Goal: Task Accomplishment & Management: Complete application form

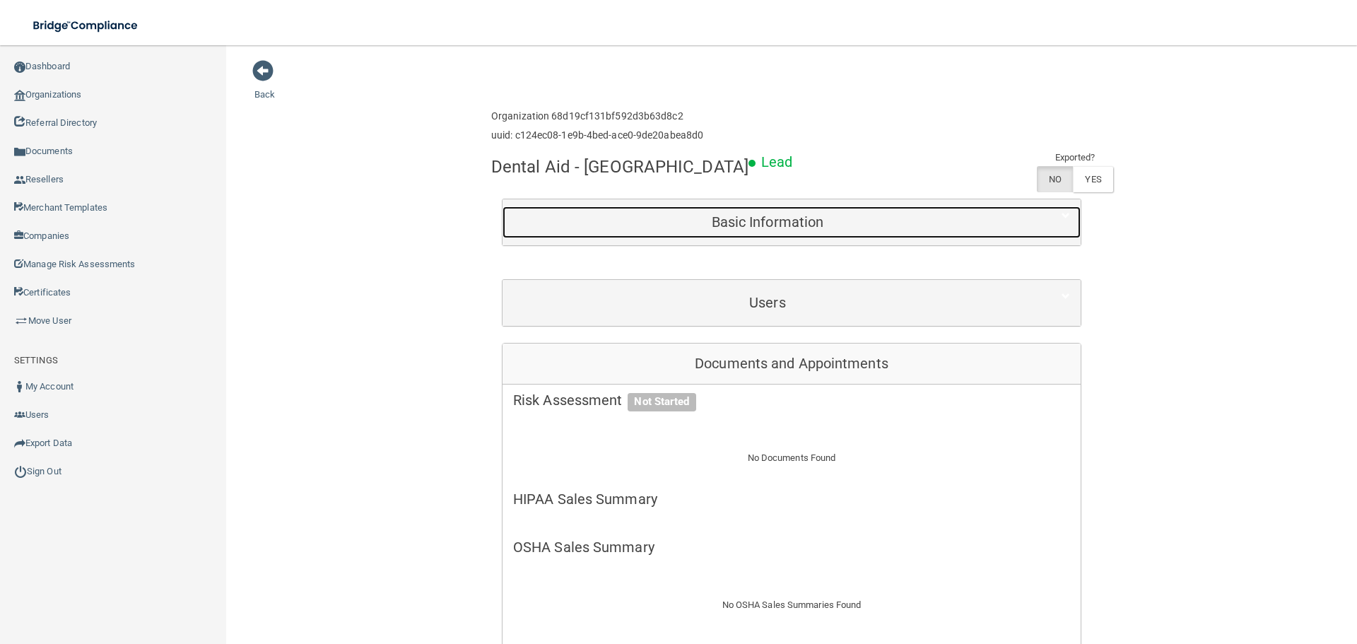
click at [731, 235] on div "Basic Information" at bounding box center [767, 222] width 530 height 32
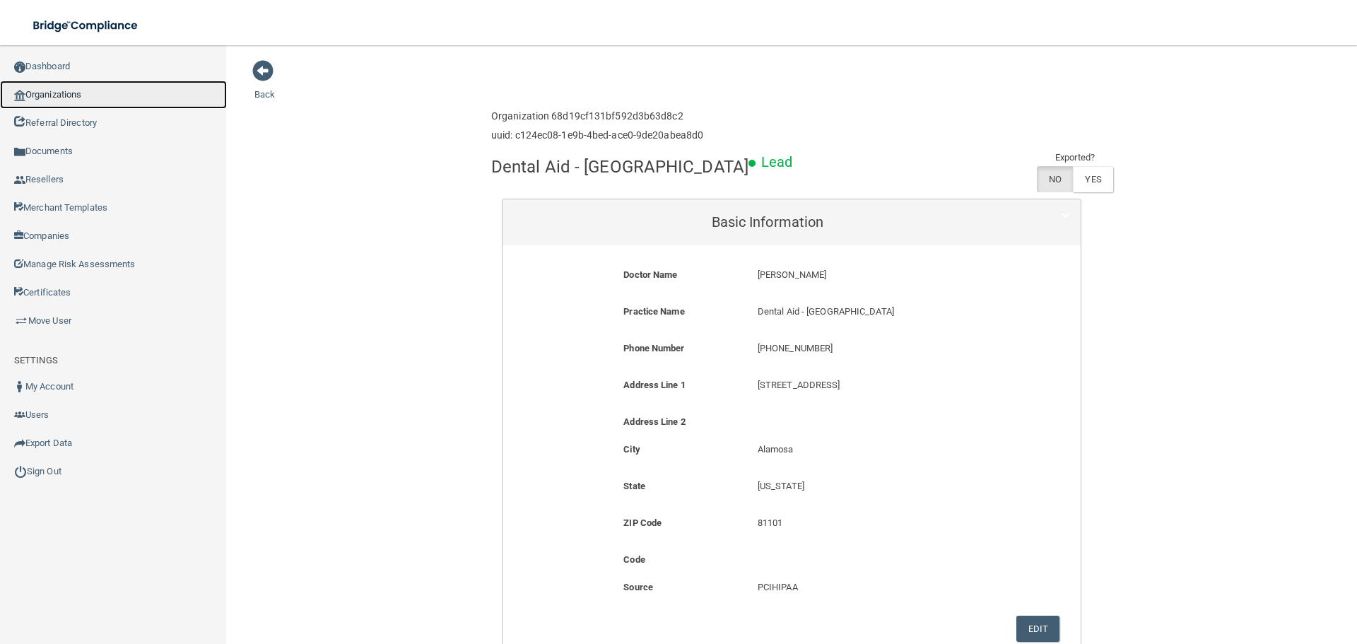
click at [83, 101] on link "Organizations" at bounding box center [113, 95] width 227 height 28
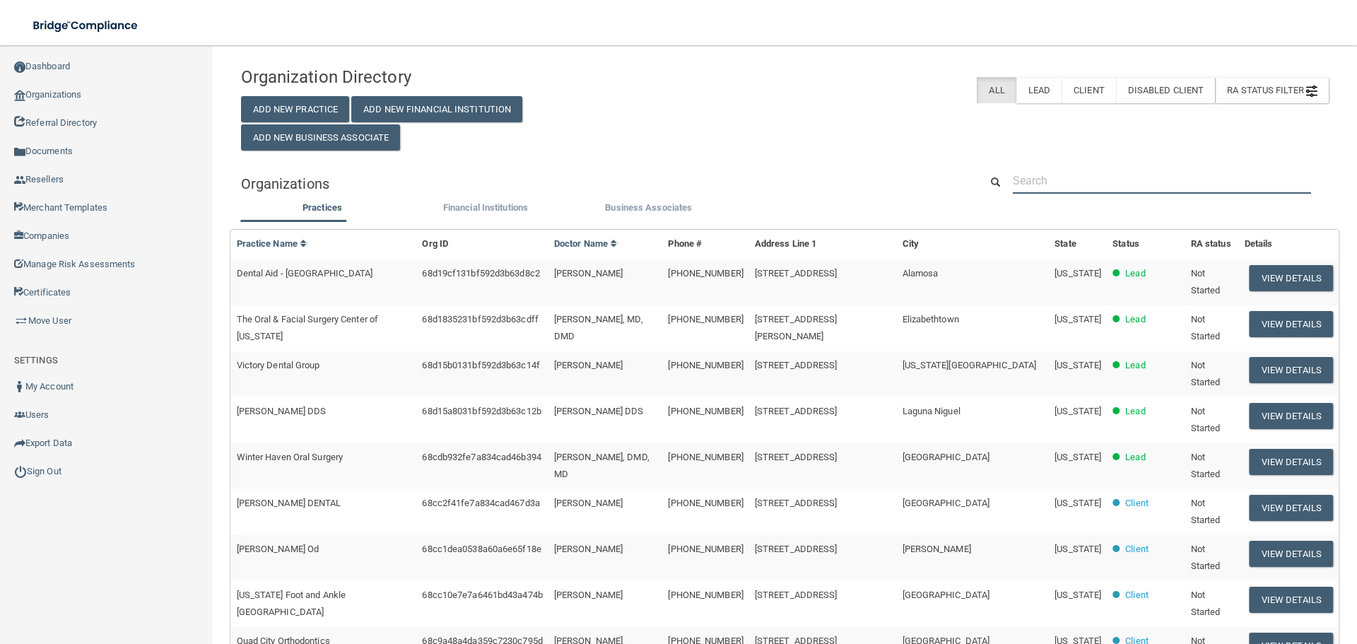
drag, startPoint x: 1066, startPoint y: 172, endPoint x: 1070, endPoint y: 179, distance: 7.3
click at [1066, 172] on input "text" at bounding box center [1162, 180] width 298 height 26
paste input "Family Dental Care of Massapequa"
type input "Family Dental Care of Massapequa"
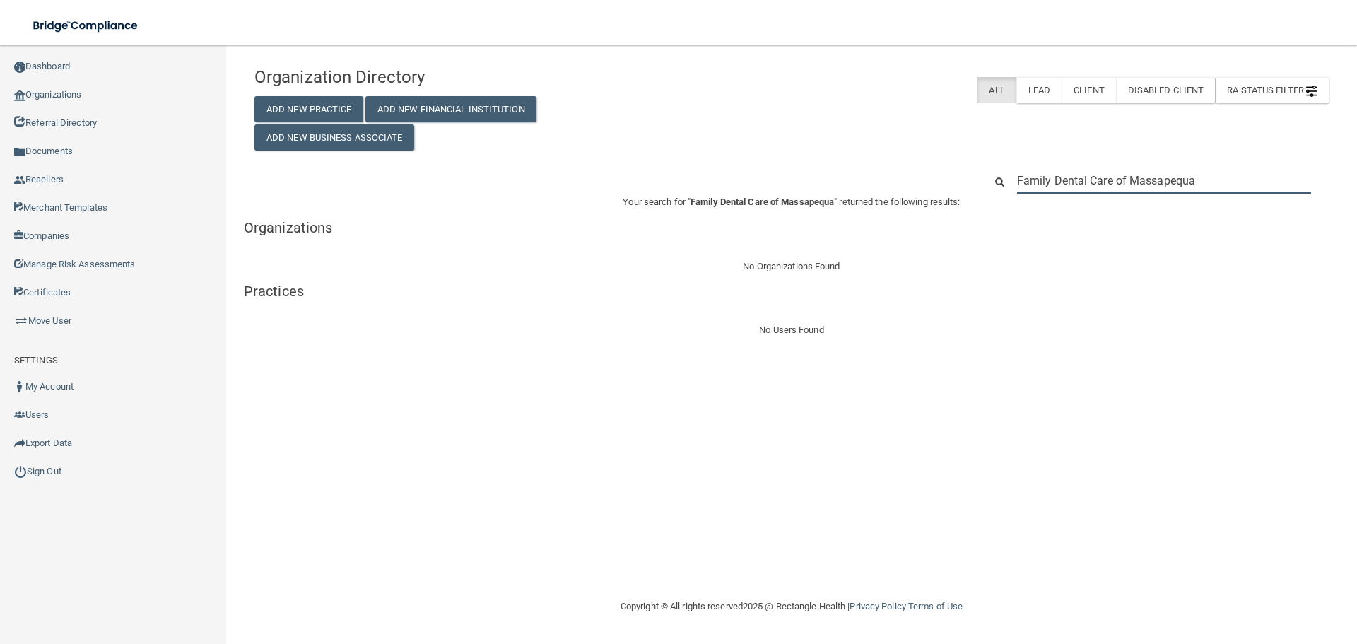
click at [1082, 187] on input "Family Dental Care of Massapequa" at bounding box center [1164, 180] width 294 height 26
paste input "[PHONE_NUMBER]"
type input "[PHONE_NUMBER]"
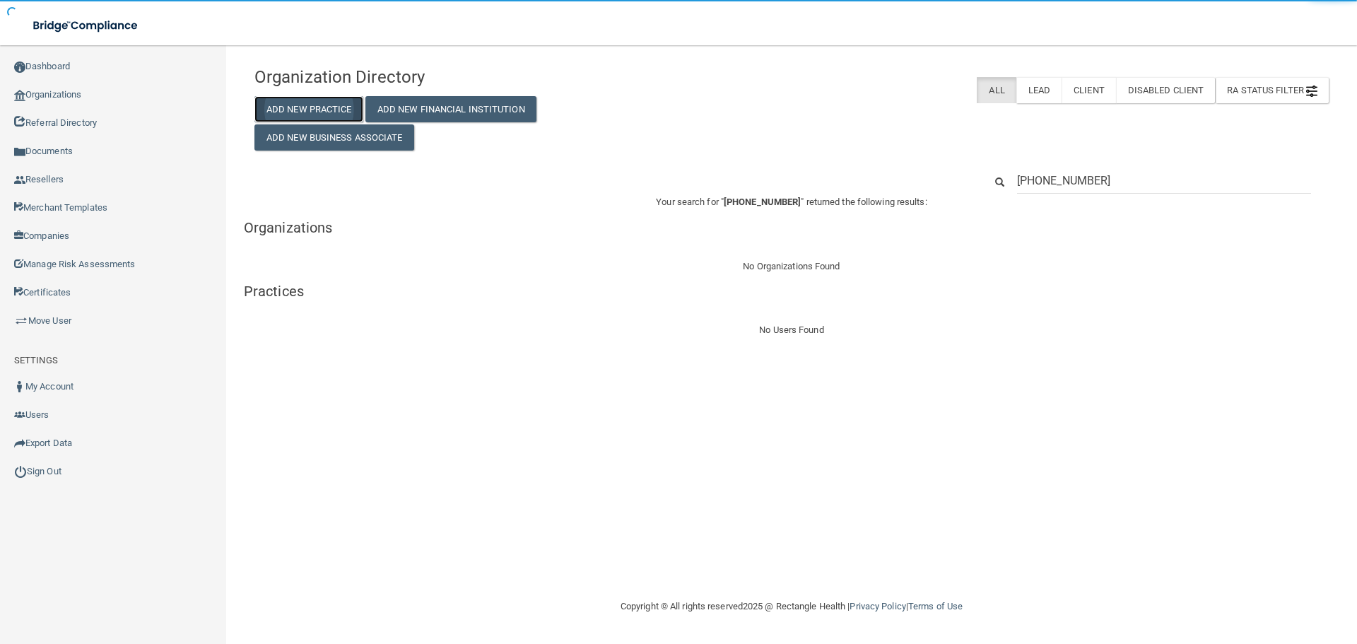
click at [334, 108] on button "Add New Practice" at bounding box center [308, 109] width 109 height 26
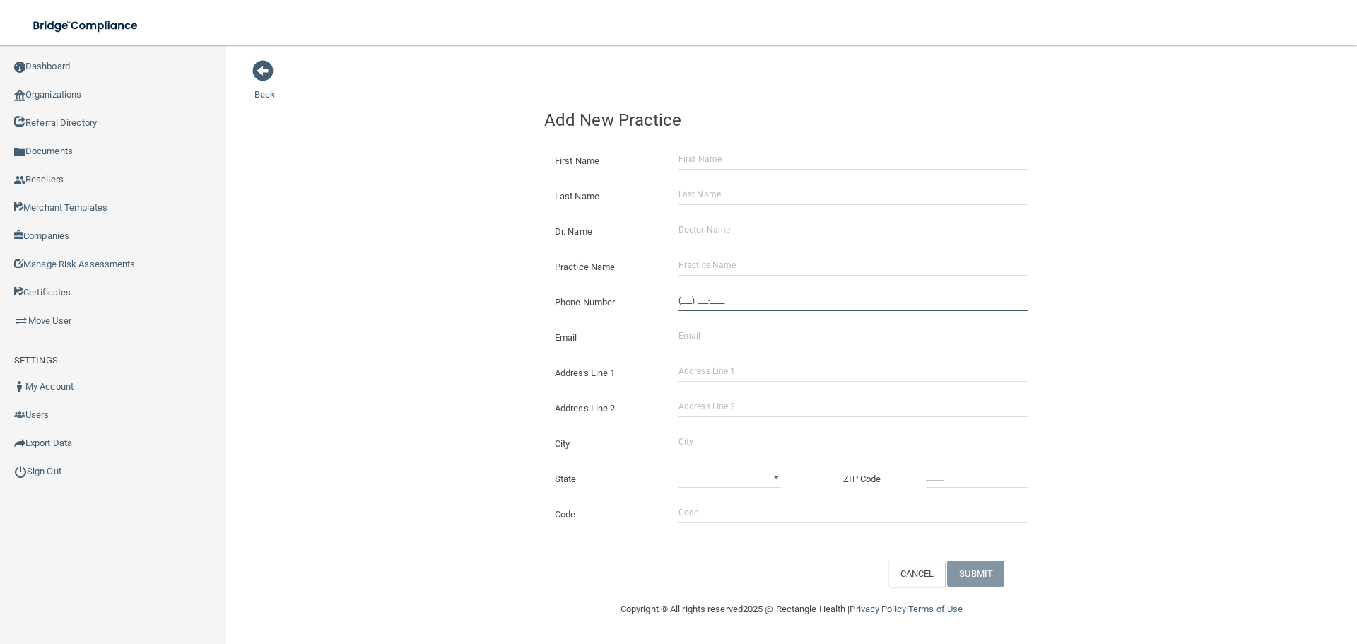
click at [702, 300] on input "(___) ___-____" at bounding box center [853, 300] width 350 height 21
paste input "516) 541-7600"
type input "[PHONE_NUMBER]"
click at [735, 266] on input "Practice Name" at bounding box center [853, 264] width 350 height 21
paste input "Family Dental Care of Massapequa"
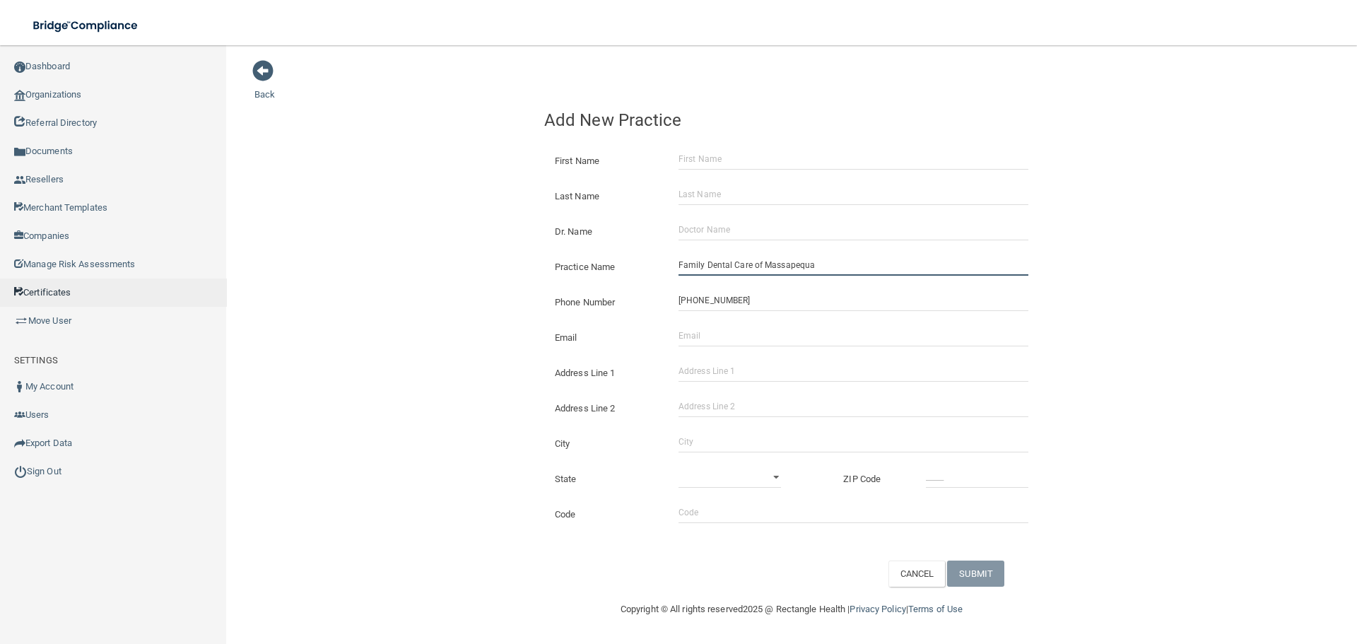
type input "Family Dental Care of Massapequa"
click at [721, 377] on input "Address Line 1" at bounding box center [853, 370] width 350 height 21
paste input "[STREET_ADDRESS]"
type input "[STREET_ADDRESS]"
click at [722, 445] on input "City" at bounding box center [853, 441] width 350 height 21
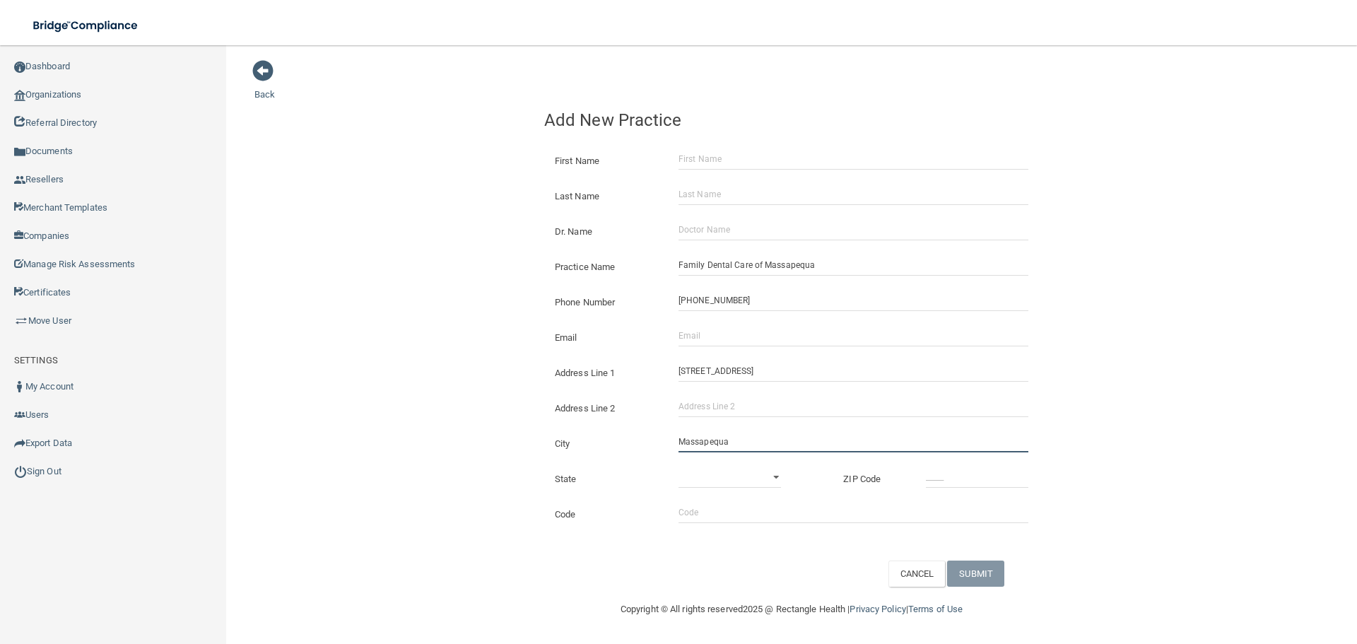
type input "Massapequa"
click at [763, 467] on select "[US_STATE] [US_STATE] [US_STATE] [US_STATE] [US_STATE] [US_STATE] [US_STATE] [U…" at bounding box center [729, 476] width 102 height 21
select select "32"
click at [678, 466] on select "[US_STATE] [US_STATE] [US_STATE] [US_STATE] [US_STATE] [US_STATE] [US_STATE] [U…" at bounding box center [729, 476] width 102 height 21
click at [971, 482] on input "_____" at bounding box center [977, 476] width 102 height 21
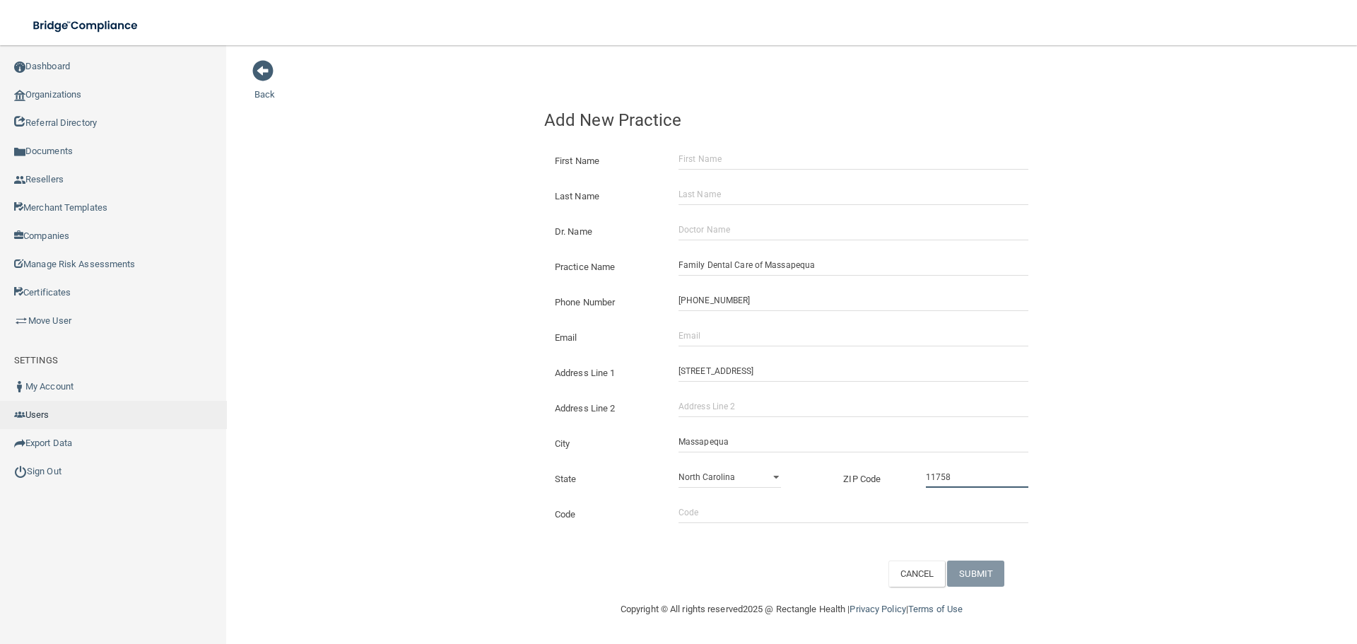
type input "11758"
click at [748, 331] on input "Email" at bounding box center [853, 335] width 350 height 21
paste input "[EMAIL_ADDRESS][DOMAIN_NAME]"
drag, startPoint x: 696, startPoint y: 334, endPoint x: 346, endPoint y: 303, distance: 351.2
click at [363, 306] on div "Back Add New Practice First Name Last Name Dr. Name Practice Name Family Dental…" at bounding box center [791, 322] width 1074 height 527
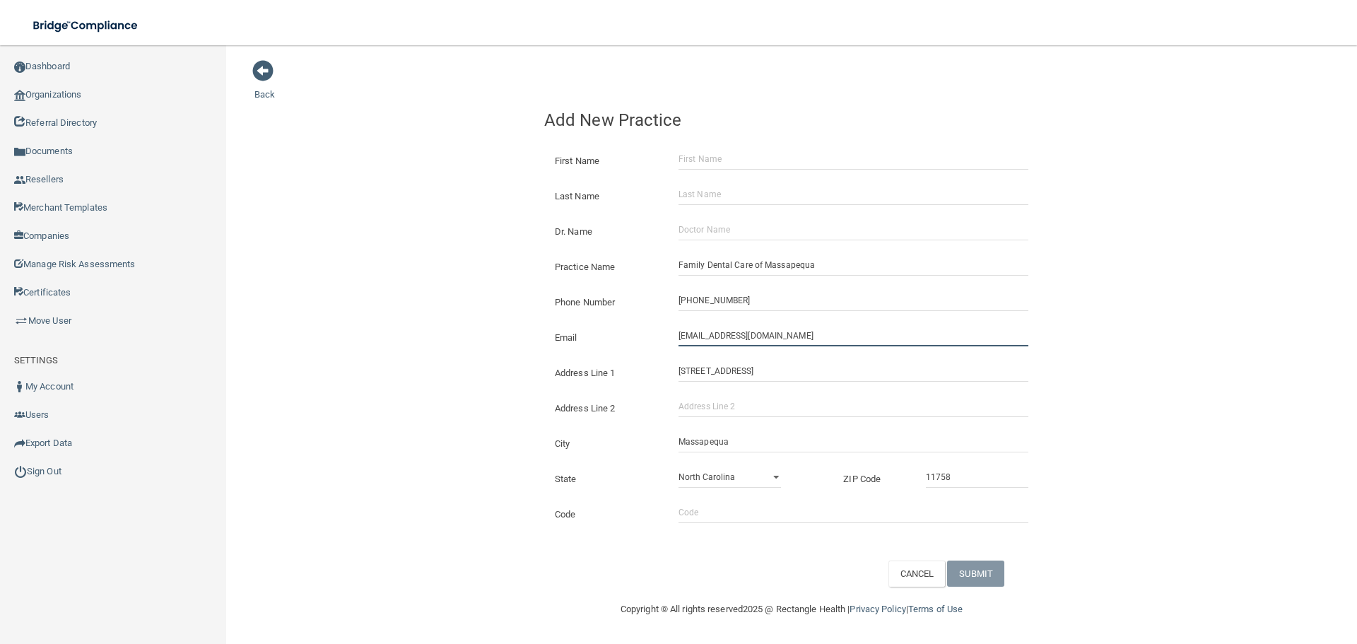
type input "[EMAIL_ADDRESS][DOMAIN_NAME]"
click at [680, 334] on div "[EMAIL_ADDRESS][DOMAIN_NAME] The email address is already taken" at bounding box center [853, 337] width 371 height 24
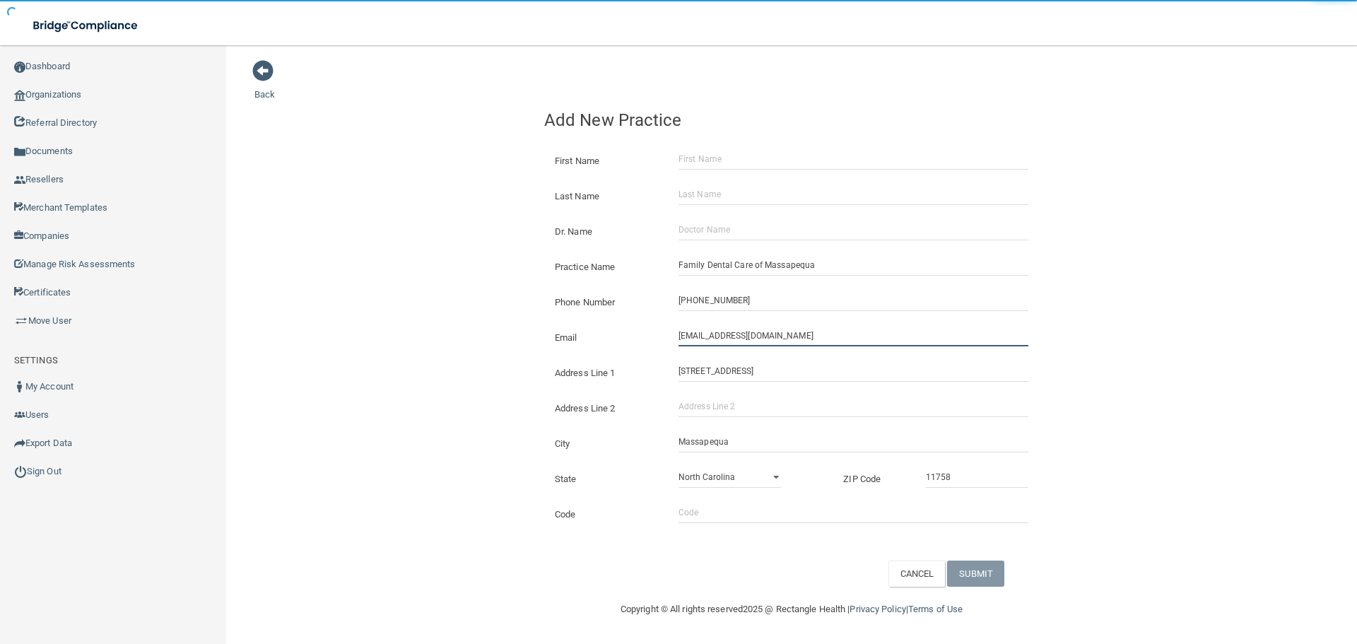
drag, startPoint x: 680, startPoint y: 334, endPoint x: 606, endPoint y: 334, distance: 73.5
click at [606, 325] on div "Email [EMAIL_ADDRESS][DOMAIN_NAME] The email address is already taken" at bounding box center [791, 325] width 495 height 0
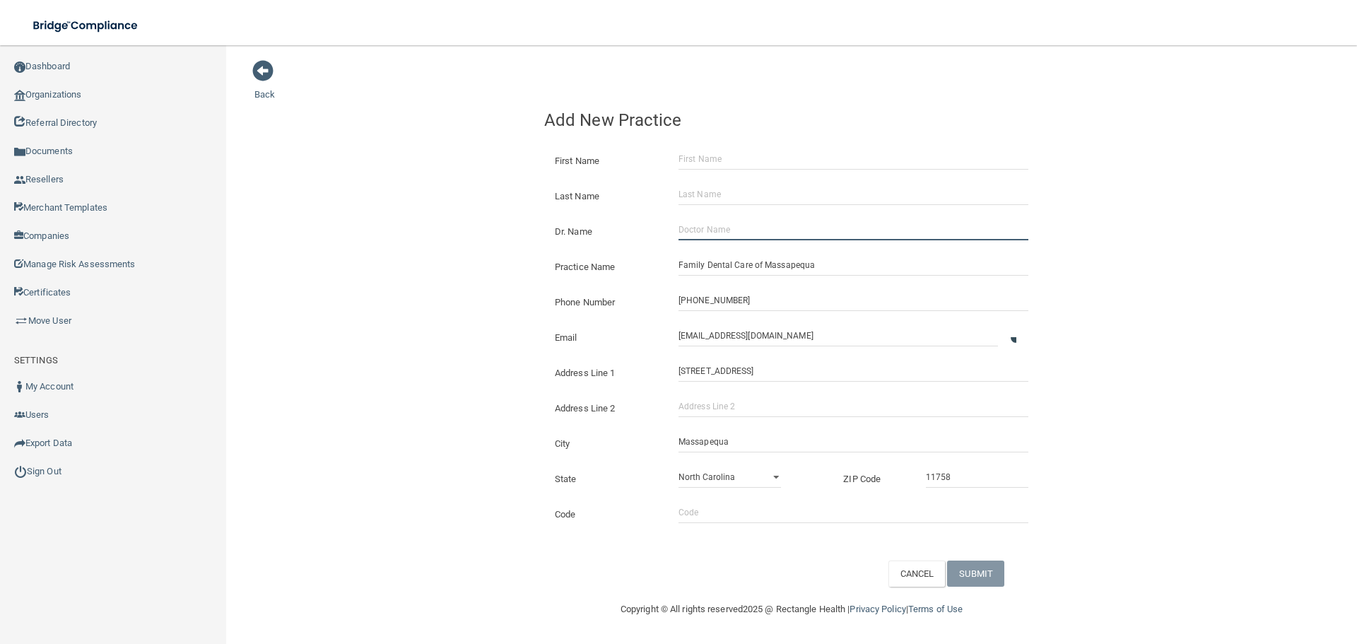
click at [729, 240] on input "Dr. Name" at bounding box center [853, 229] width 350 height 21
paste input "[PERSON_NAME]"
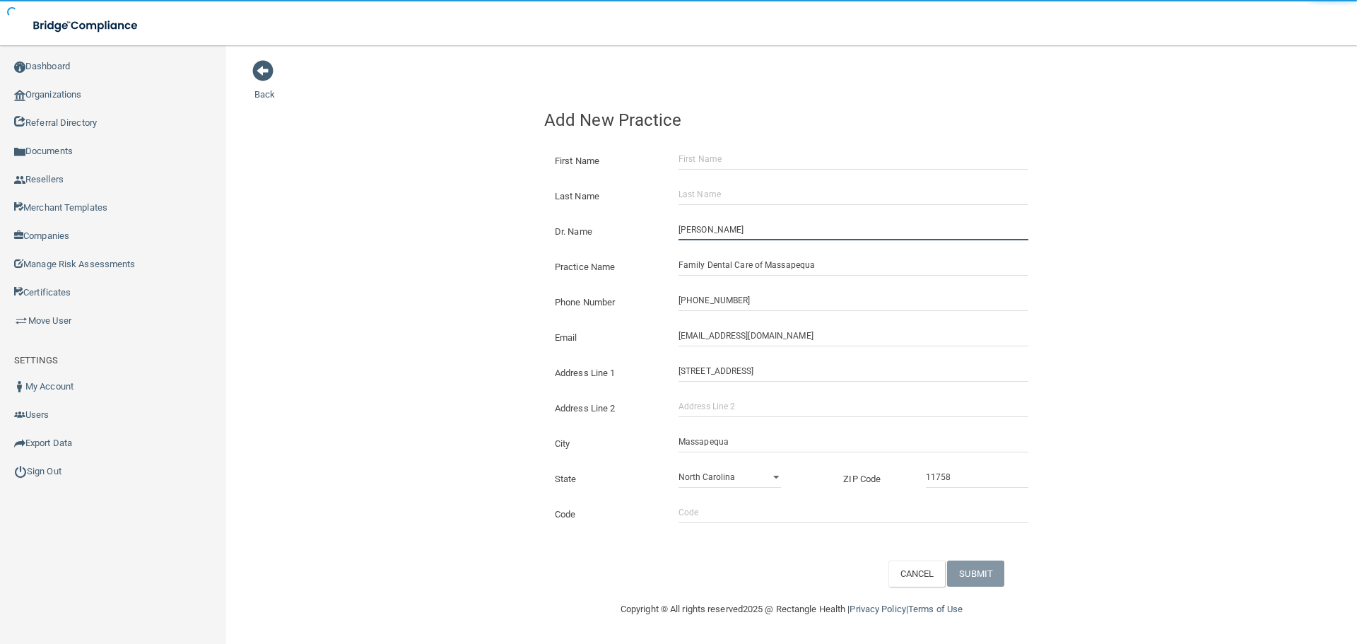
type input "[PERSON_NAME]"
click at [714, 146] on div "First Name" at bounding box center [792, 155] width 516 height 35
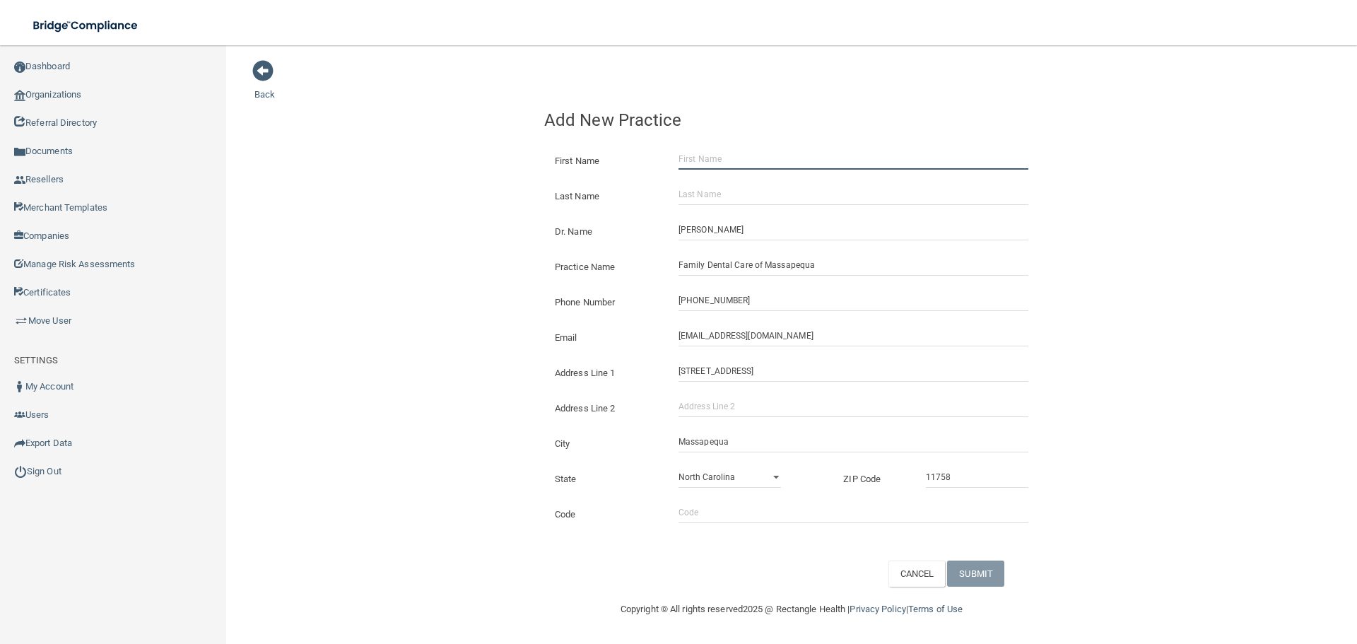
click at [713, 153] on input "First Name" at bounding box center [853, 158] width 350 height 21
paste input "[PERSON_NAME]"
click at [729, 157] on input "[PERSON_NAME]" at bounding box center [853, 158] width 350 height 21
type input "[PERSON_NAME]"
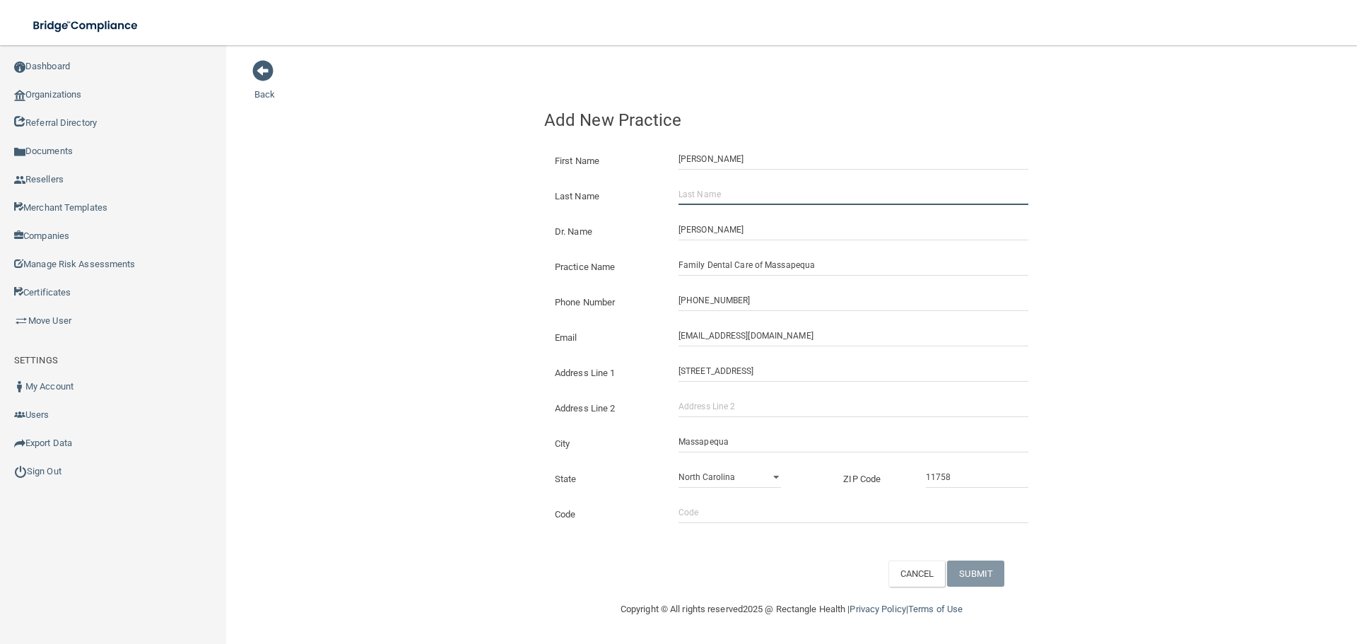
drag, startPoint x: 725, startPoint y: 189, endPoint x: 732, endPoint y: 206, distance: 19.0
click at [725, 189] on input "Last Name" at bounding box center [853, 194] width 350 height 21
paste input "[PERSON_NAME]"
type input "[PERSON_NAME]"
click at [997, 574] on button "SUBMIT" at bounding box center [975, 573] width 57 height 26
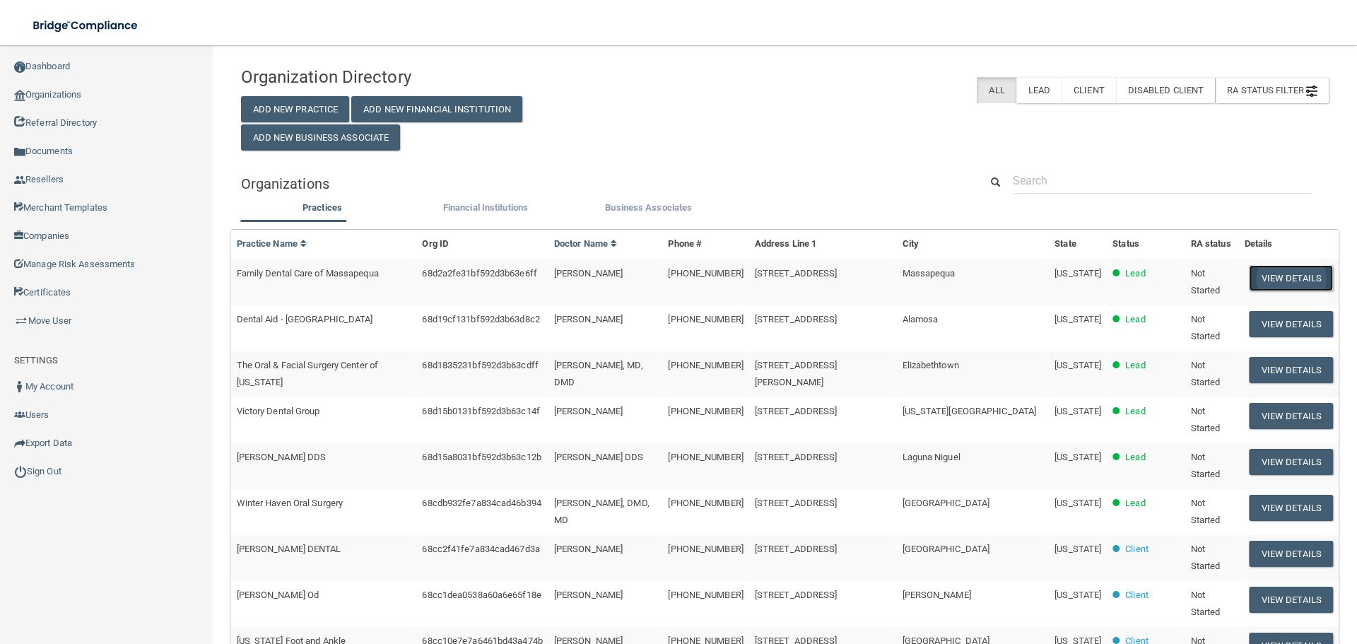
drag, startPoint x: 1290, startPoint y: 271, endPoint x: 1271, endPoint y: 269, distance: 19.8
click at [1290, 271] on button "View Details" at bounding box center [1290, 278] width 83 height 26
